Goal: Transaction & Acquisition: Purchase product/service

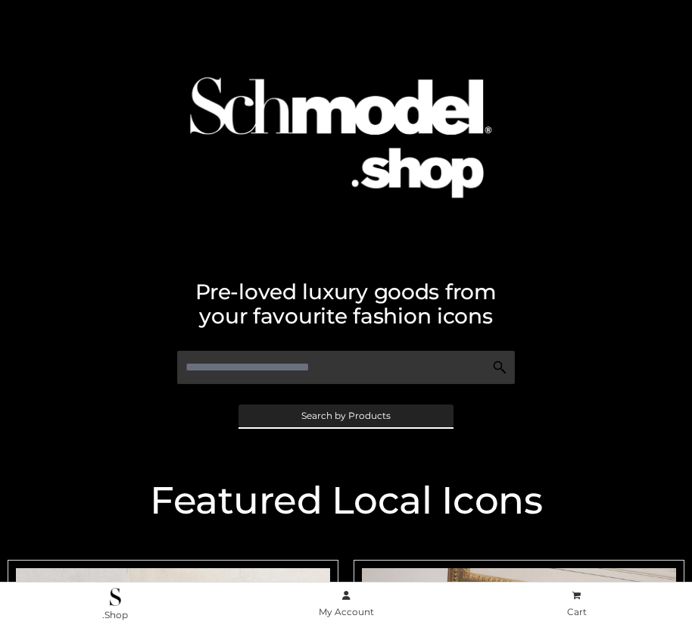
click at [345, 415] on span "Search by Products" at bounding box center [345, 415] width 89 height 9
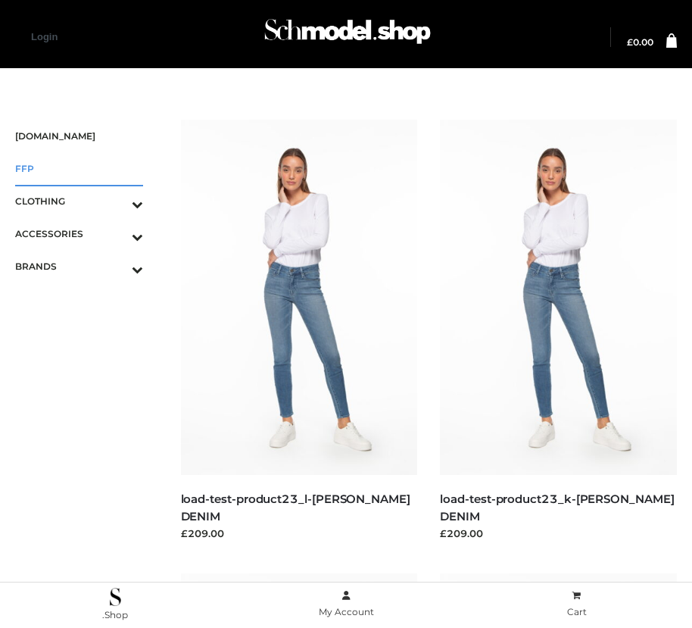
click at [79, 168] on span "FFP" at bounding box center [79, 168] width 128 height 17
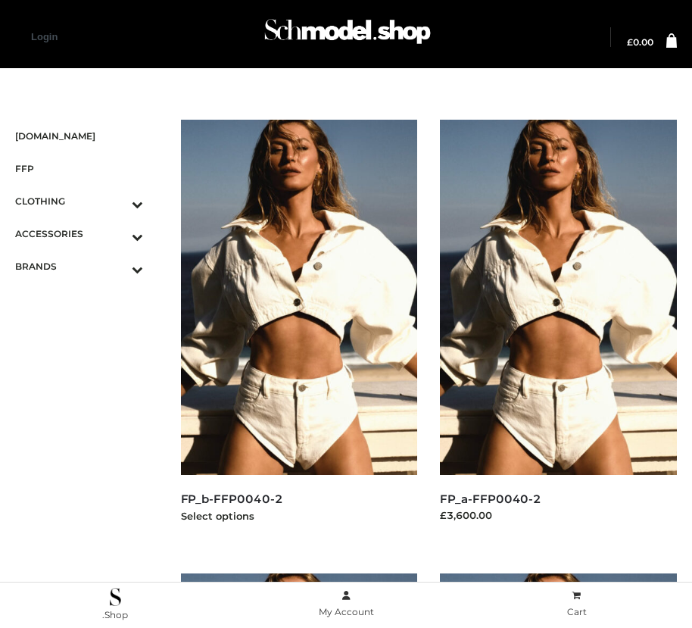
click at [298, 331] on img at bounding box center [299, 297] width 237 height 355
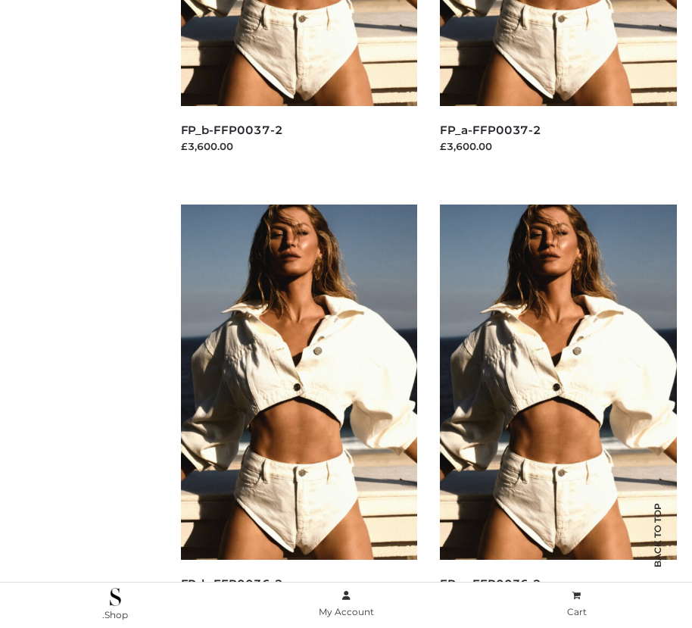
click at [298, 416] on img at bounding box center [299, 381] width 237 height 355
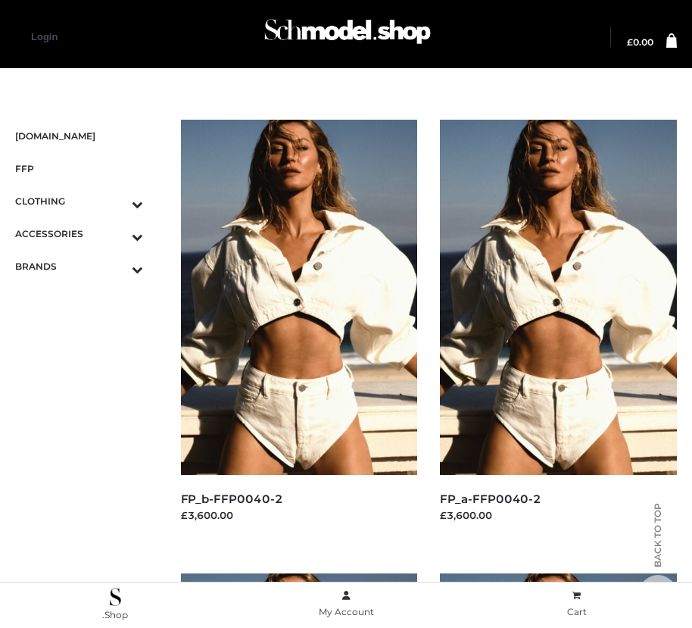
scroll to position [1277, 0]
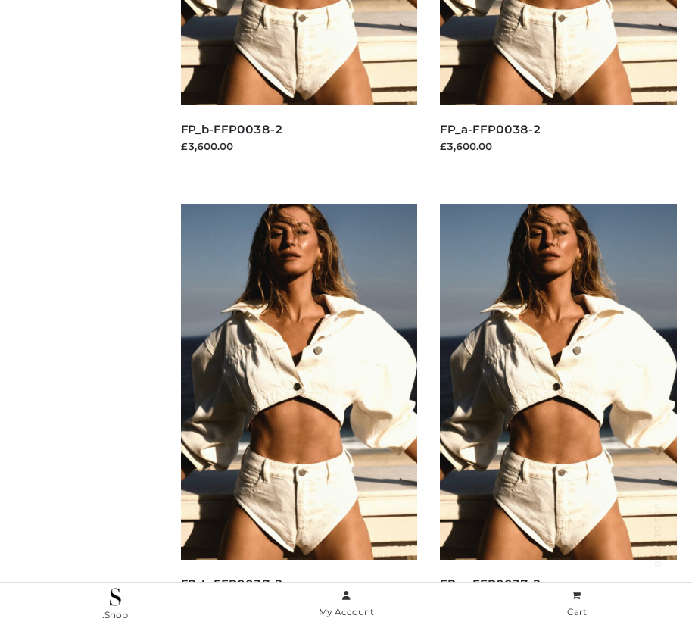
click at [558, 415] on img at bounding box center [558, 381] width 237 height 355
